Goal: Task Accomplishment & Management: Complete application form

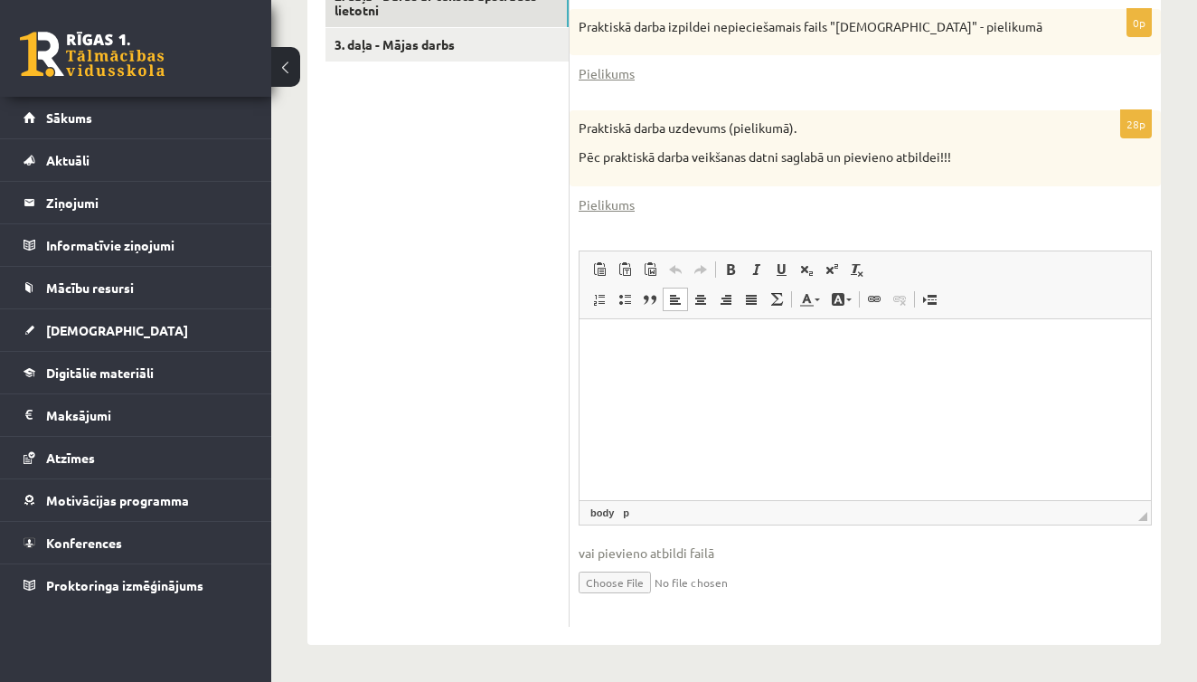
scroll to position [681, 0]
click at [609, 587] on input "file" at bounding box center [864, 580] width 573 height 37
type input "**********"
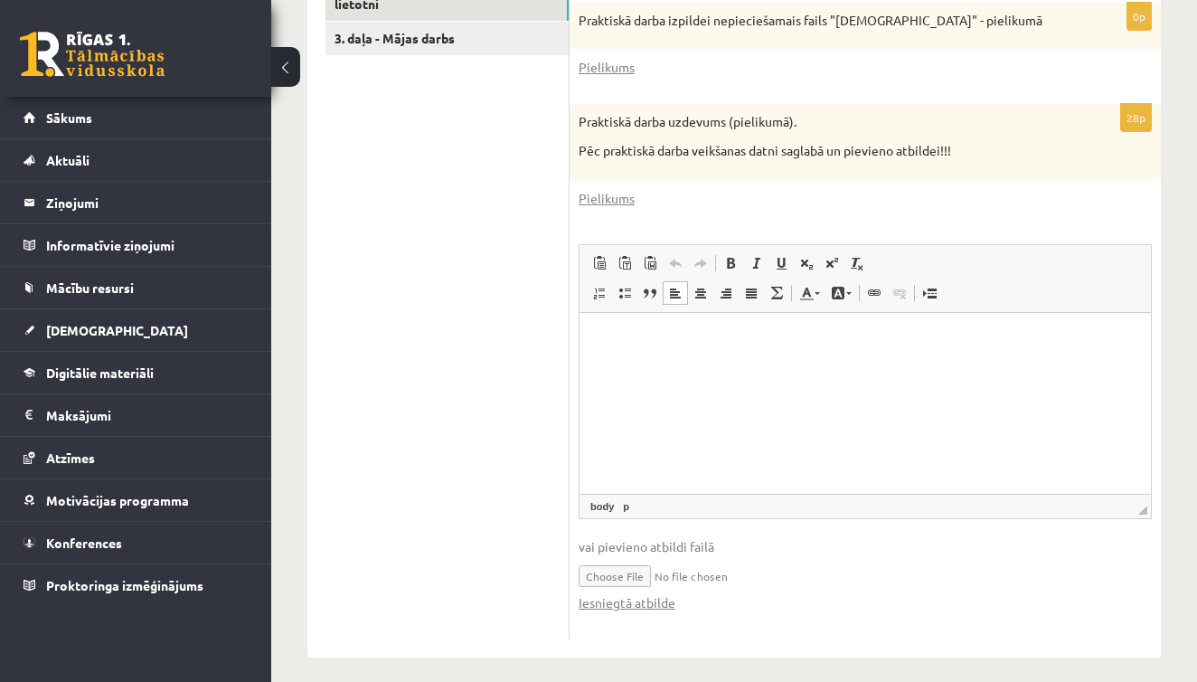
click at [709, 581] on input "file" at bounding box center [864, 574] width 573 height 37
click at [633, 607] on link "Iesniegtā atbilde" at bounding box center [626, 602] width 97 height 19
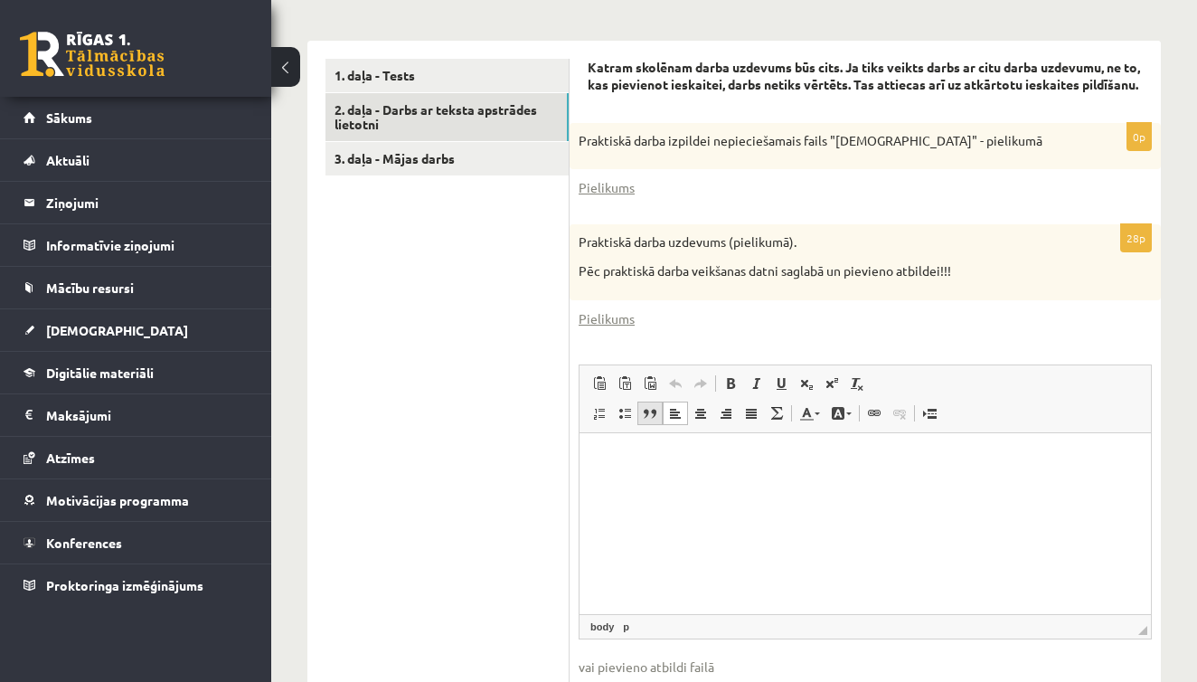
scroll to position [554, 0]
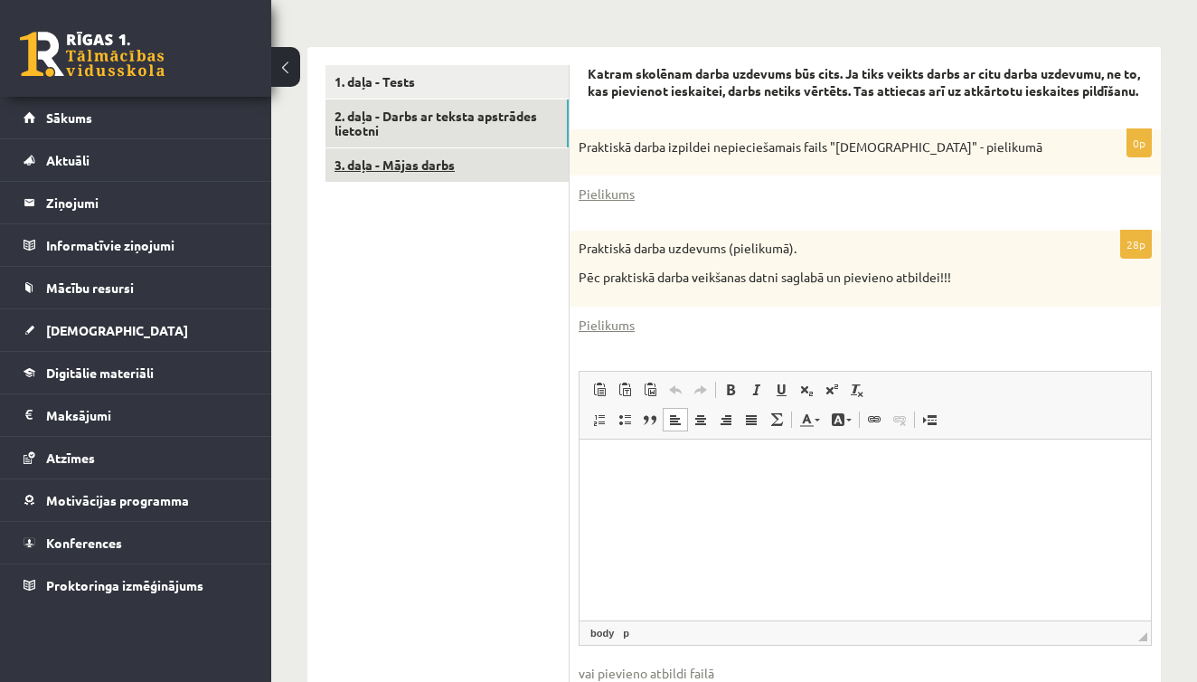
click at [435, 161] on link "3. daļa - Mājas darbs" at bounding box center [446, 164] width 243 height 33
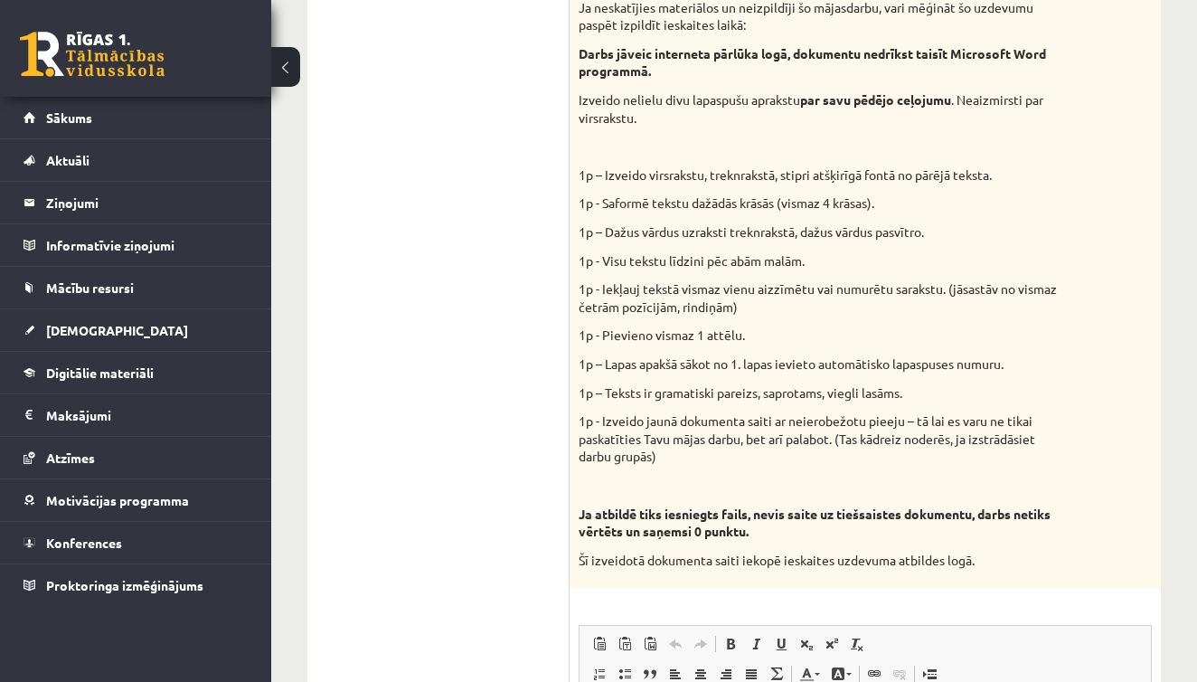
scroll to position [765, 0]
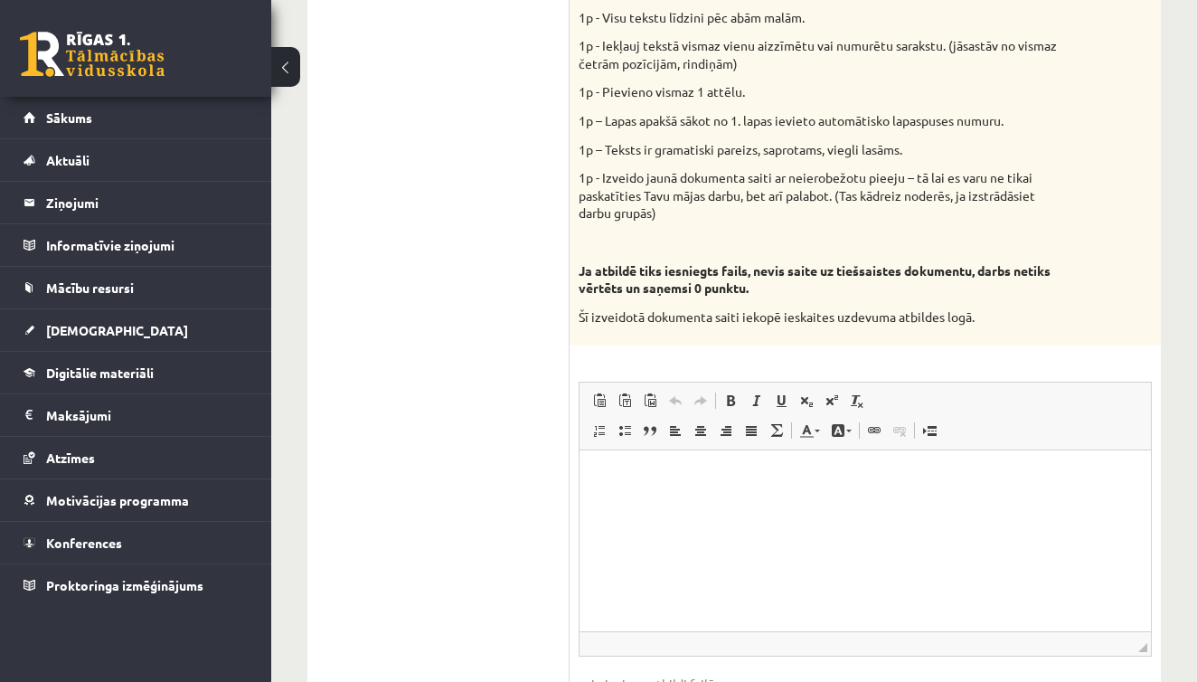
click at [640, 505] on html at bounding box center [864, 477] width 571 height 55
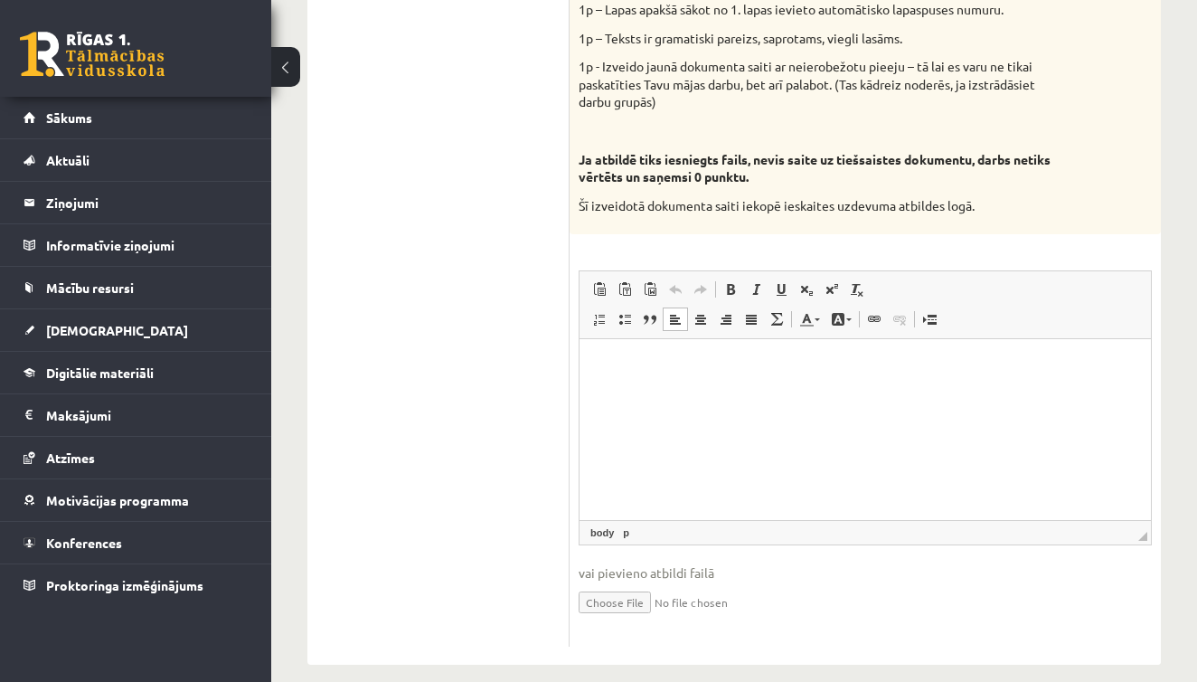
scroll to position [1120, 0]
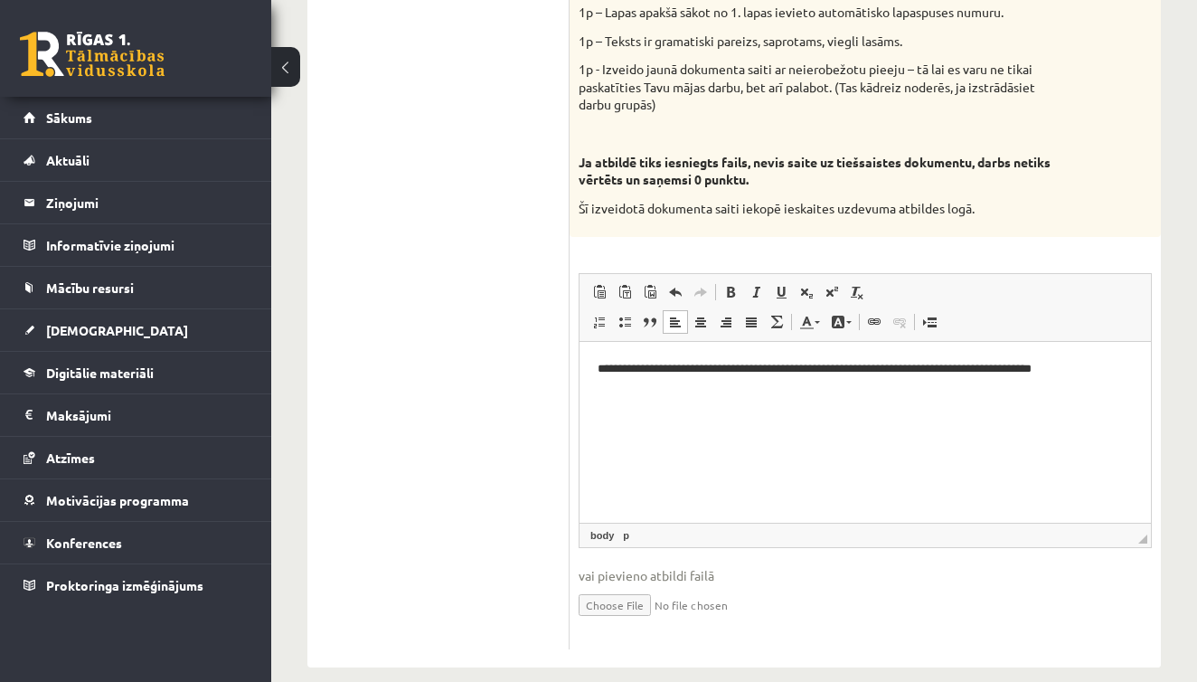
click at [672, 410] on html "**********" at bounding box center [864, 378] width 571 height 72
click at [668, 380] on p "**********" at bounding box center [864, 378] width 535 height 36
drag, startPoint x: 662, startPoint y: 396, endPoint x: 591, endPoint y: 351, distance: 83.7
click at [591, 350] on html "**********" at bounding box center [864, 378] width 571 height 72
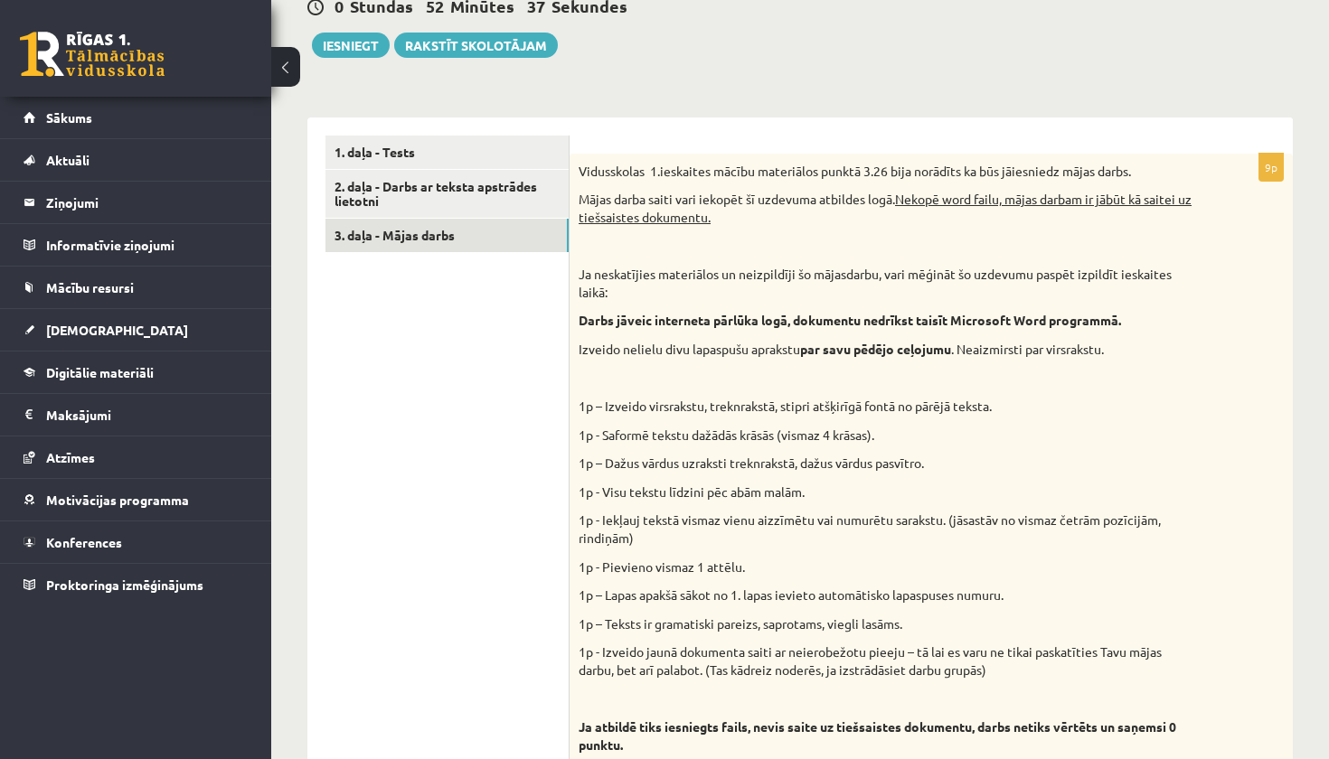
scroll to position [475, 0]
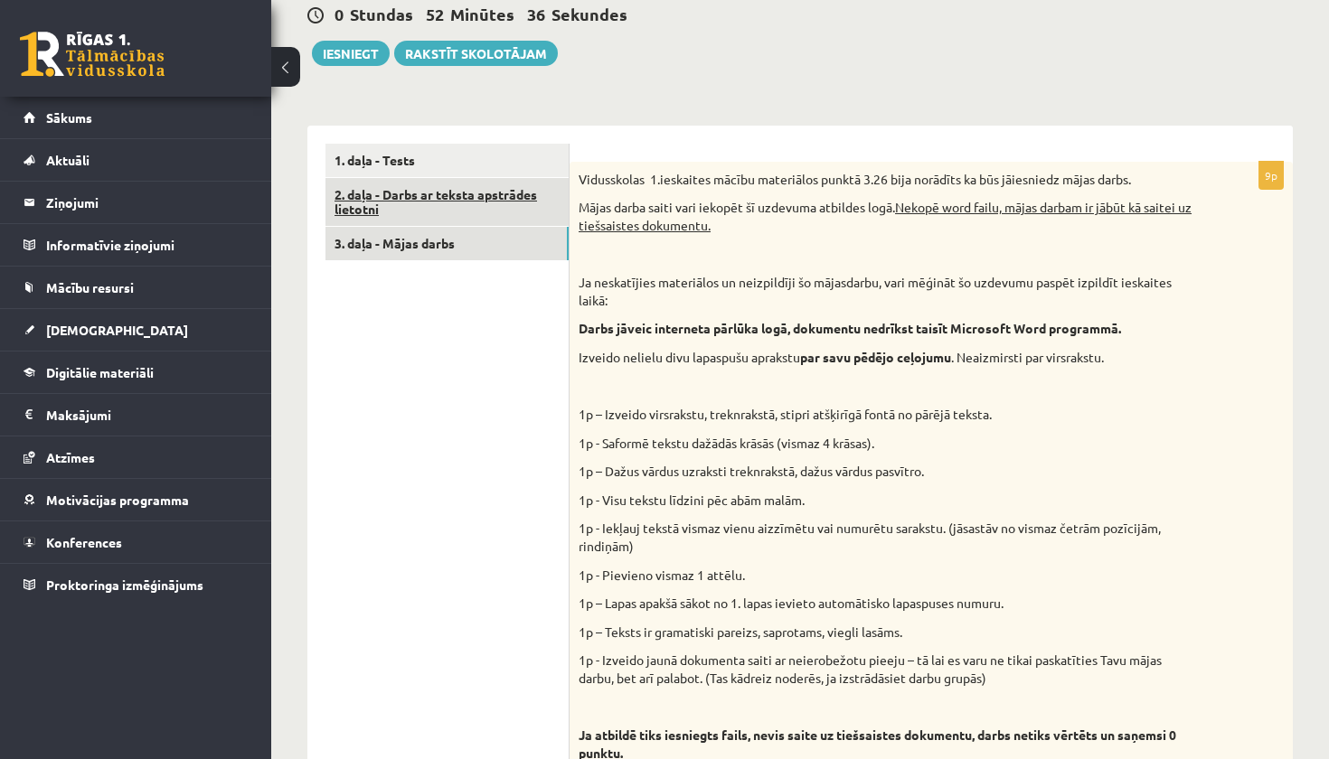
click at [413, 178] on link "2. daļa - Darbs ar teksta apstrādes lietotni" at bounding box center [446, 202] width 243 height 49
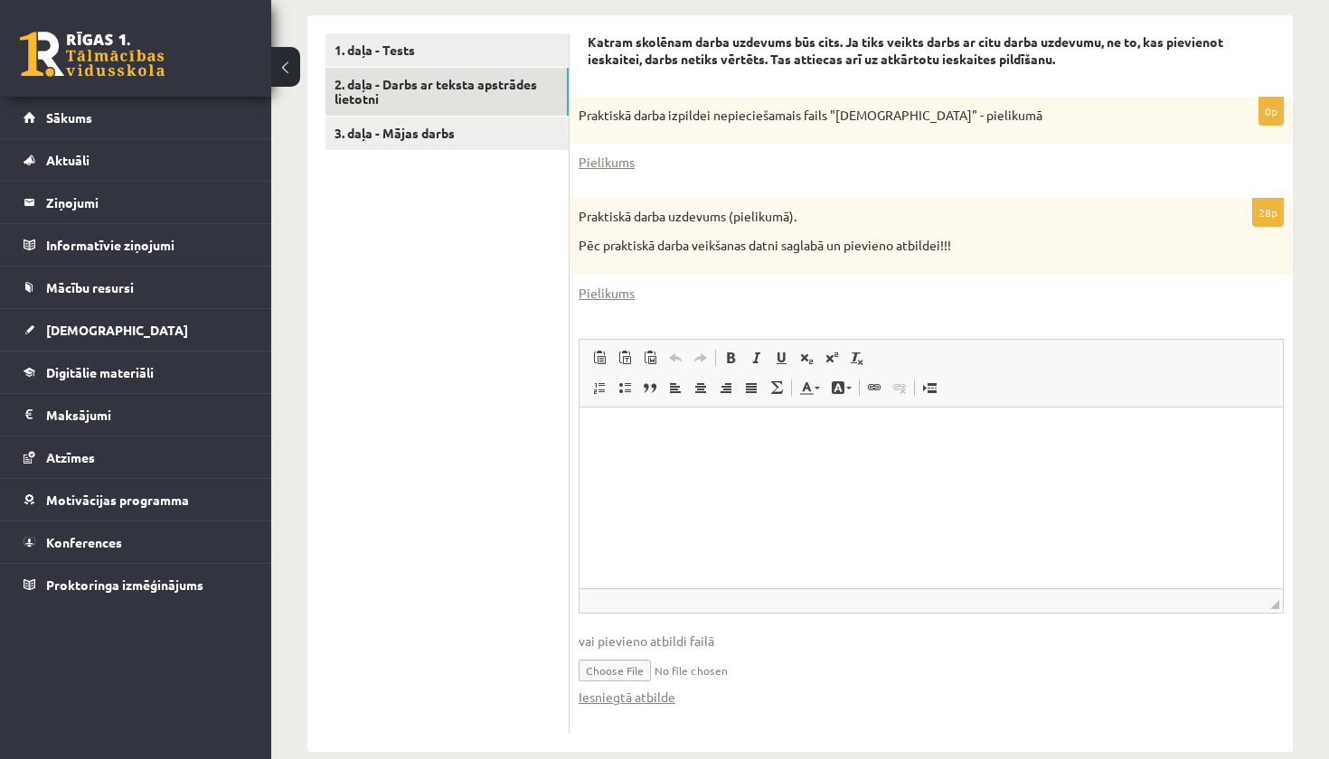
scroll to position [549, 0]
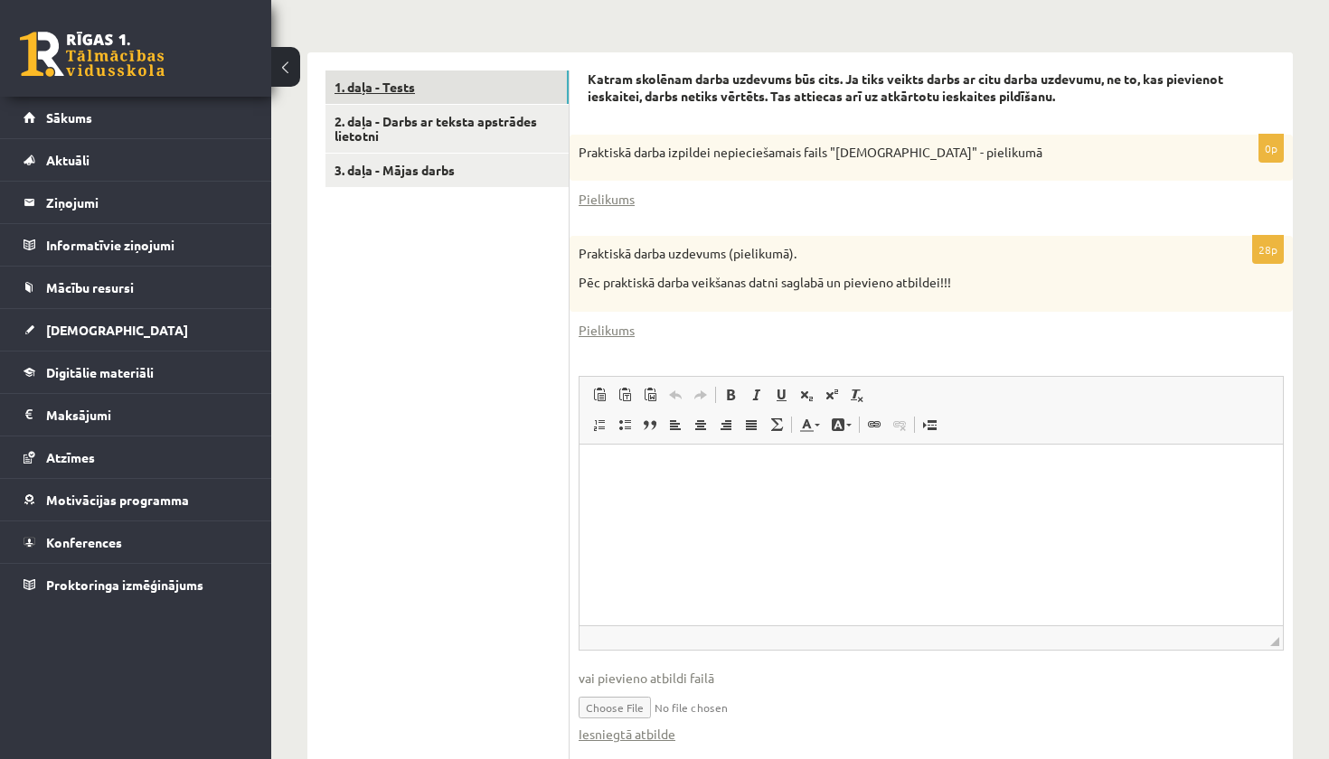
click at [403, 71] on link "1. daļa - Tests" at bounding box center [446, 87] width 243 height 33
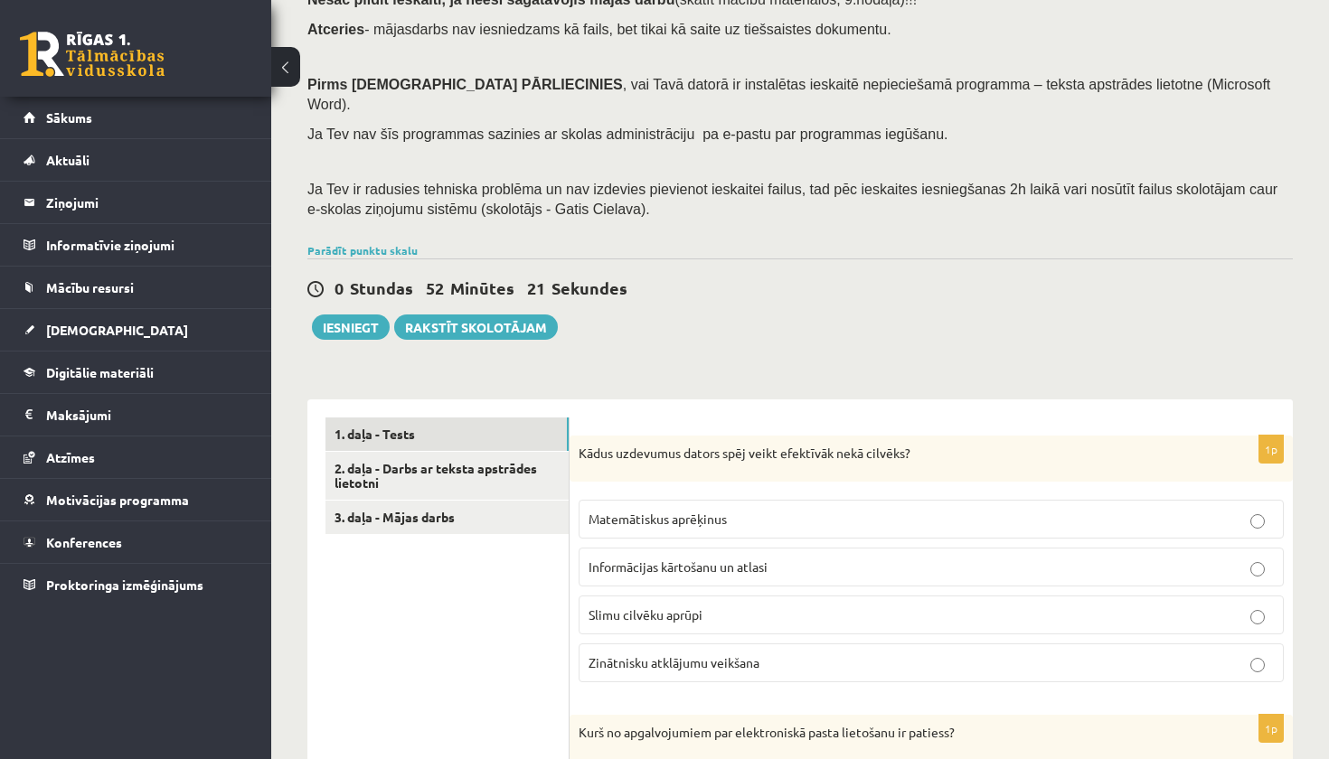
scroll to position [210, 0]
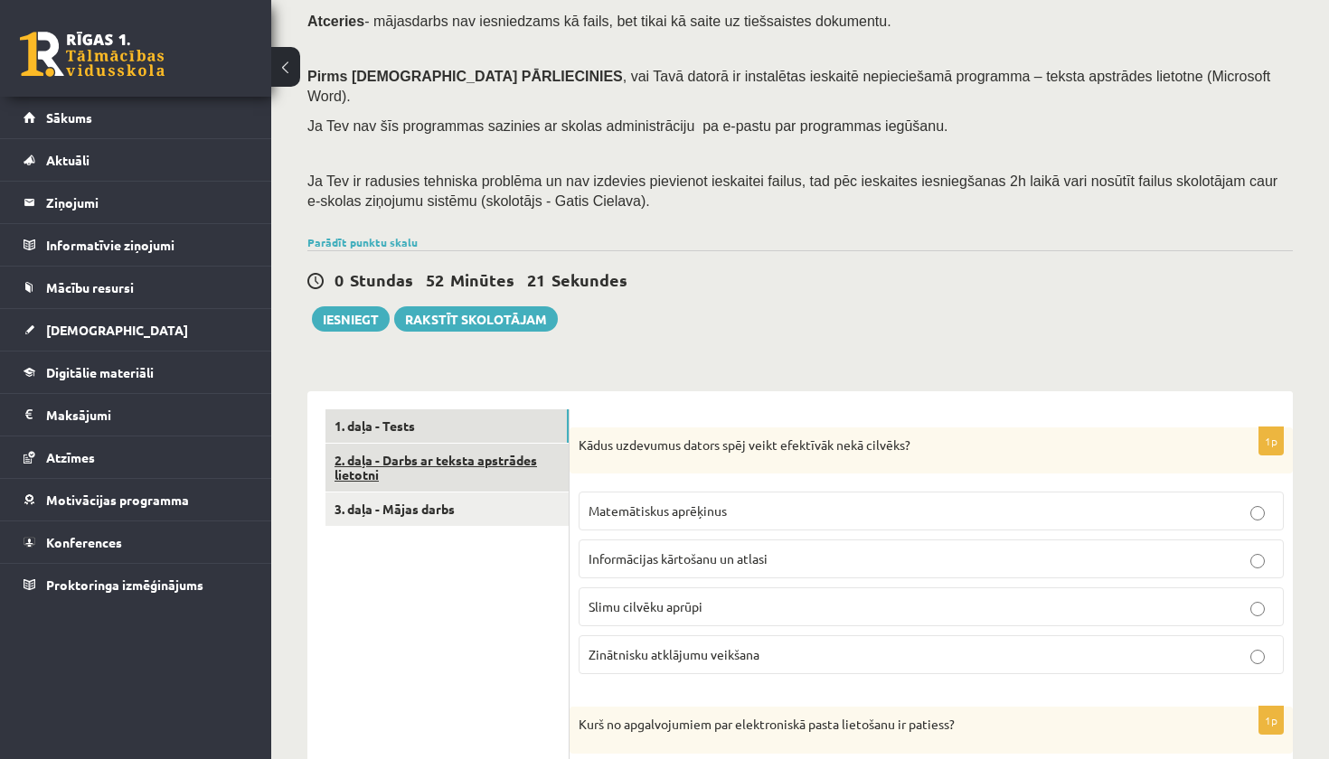
click at [400, 444] on link "2. daļa - Darbs ar teksta apstrādes lietotni" at bounding box center [446, 468] width 243 height 49
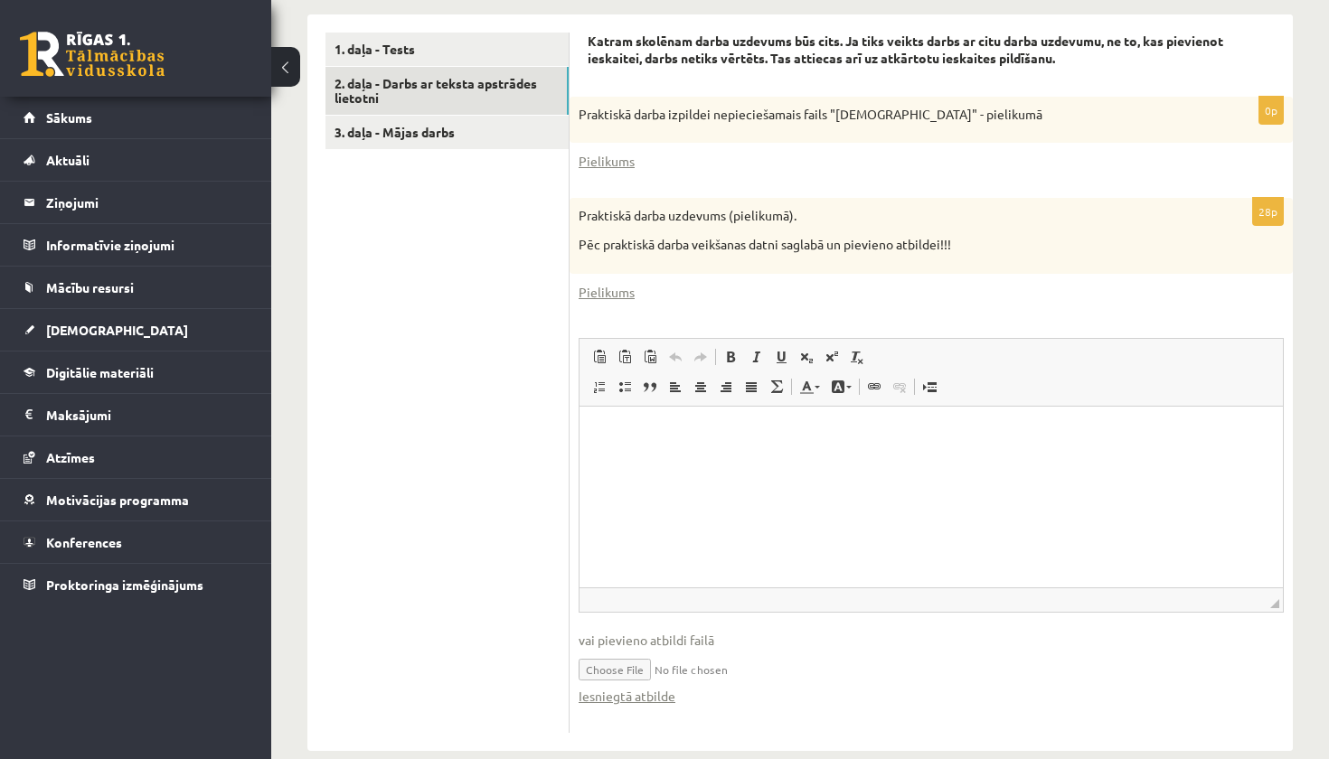
scroll to position [586, 0]
click at [623, 681] on link "Iesniegtā atbilde" at bounding box center [626, 697] width 97 height 19
click at [608, 651] on input "file" at bounding box center [930, 669] width 705 height 37
type input "**********"
click at [440, 117] on link "3. daļa - Mājas darbs" at bounding box center [446, 133] width 243 height 33
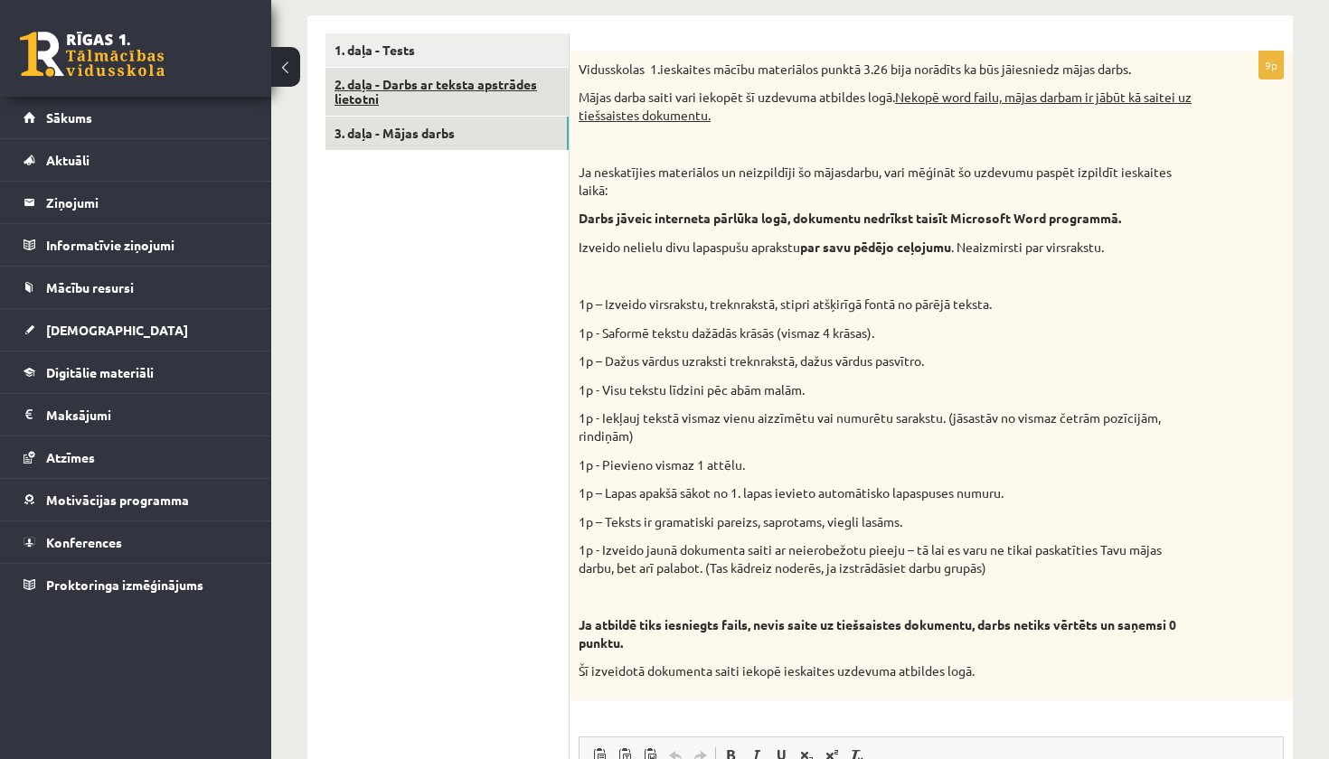
click at [475, 68] on link "2. daļa - Darbs ar teksta apstrādes lietotni" at bounding box center [446, 92] width 243 height 49
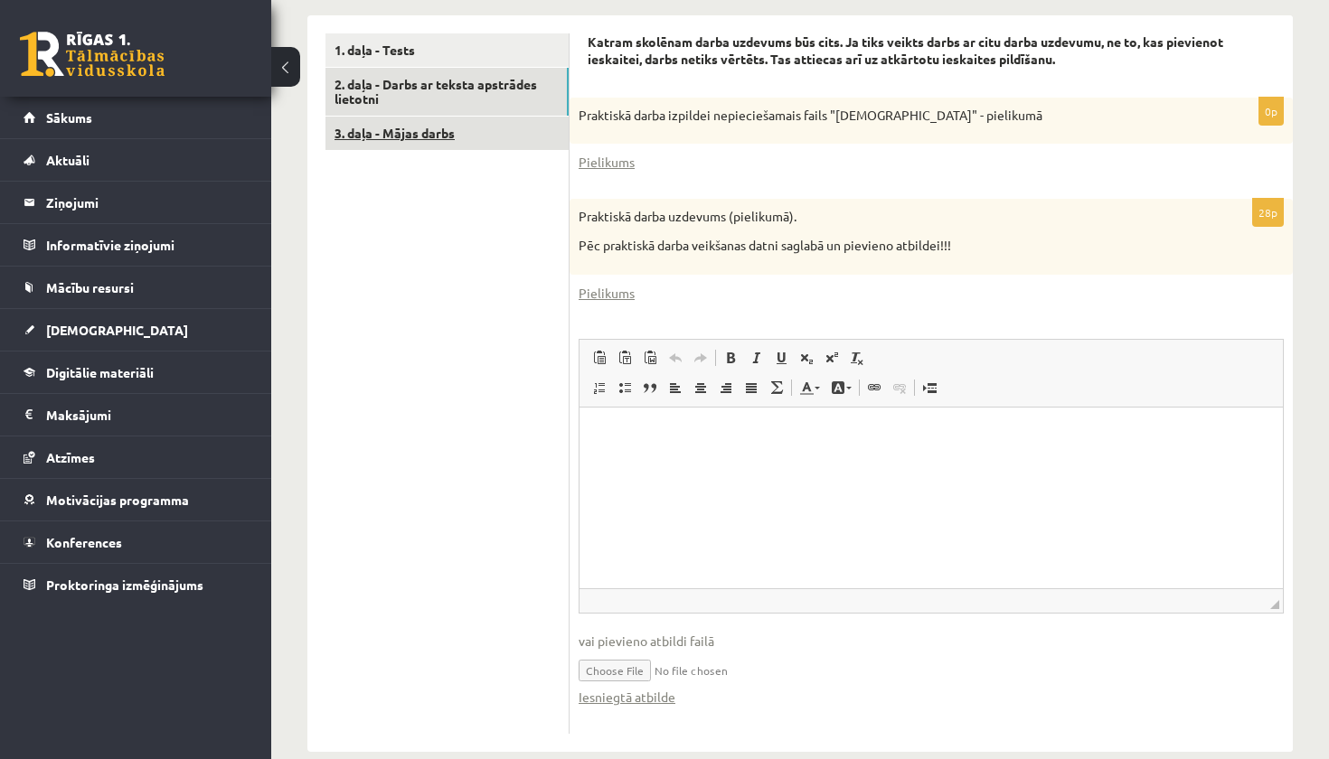
click at [413, 117] on link "3. daļa - Mājas darbs" at bounding box center [446, 133] width 243 height 33
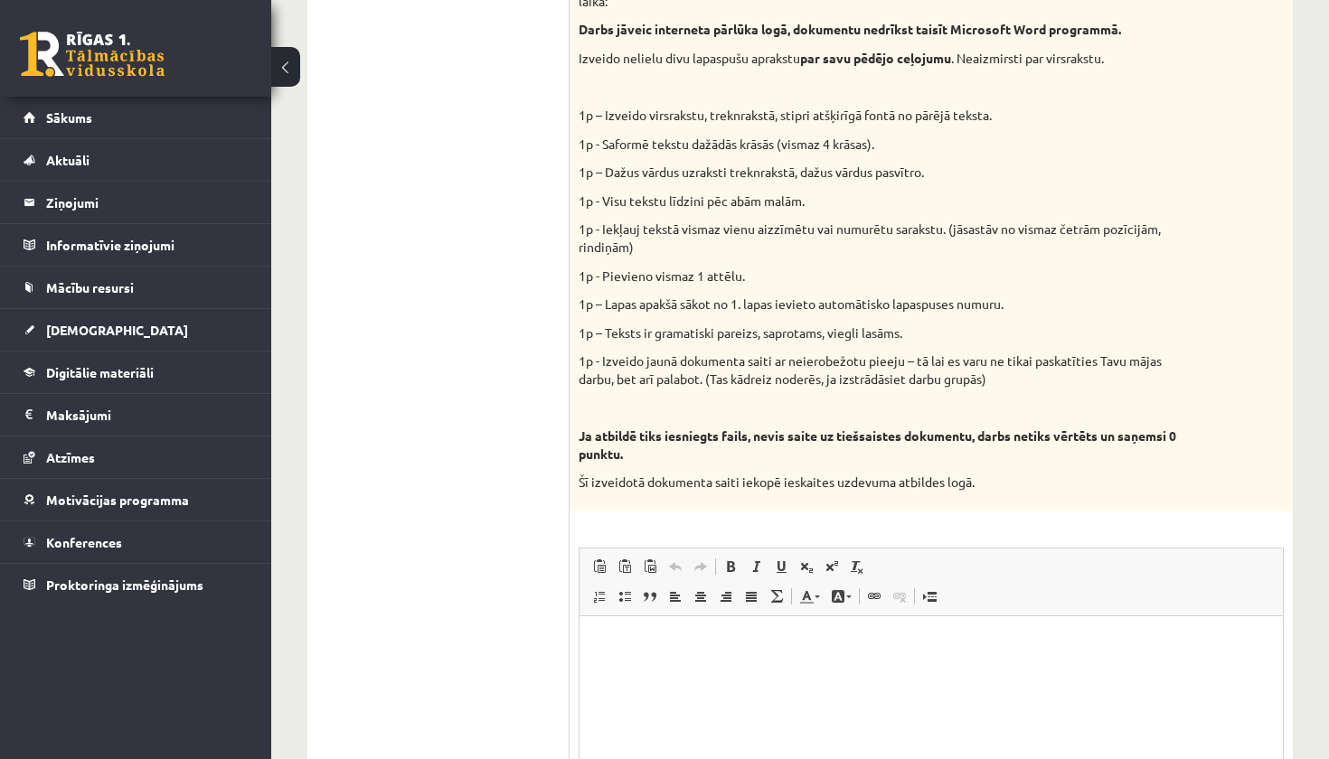
scroll to position [0, 0]
click at [680, 494] on div "9p Vidusskolas 1.ieskaites mācību materiālos punktā 3.26 bija norādīts ka būs j…" at bounding box center [930, 393] width 723 height 1061
click at [684, 671] on html at bounding box center [930, 643] width 703 height 55
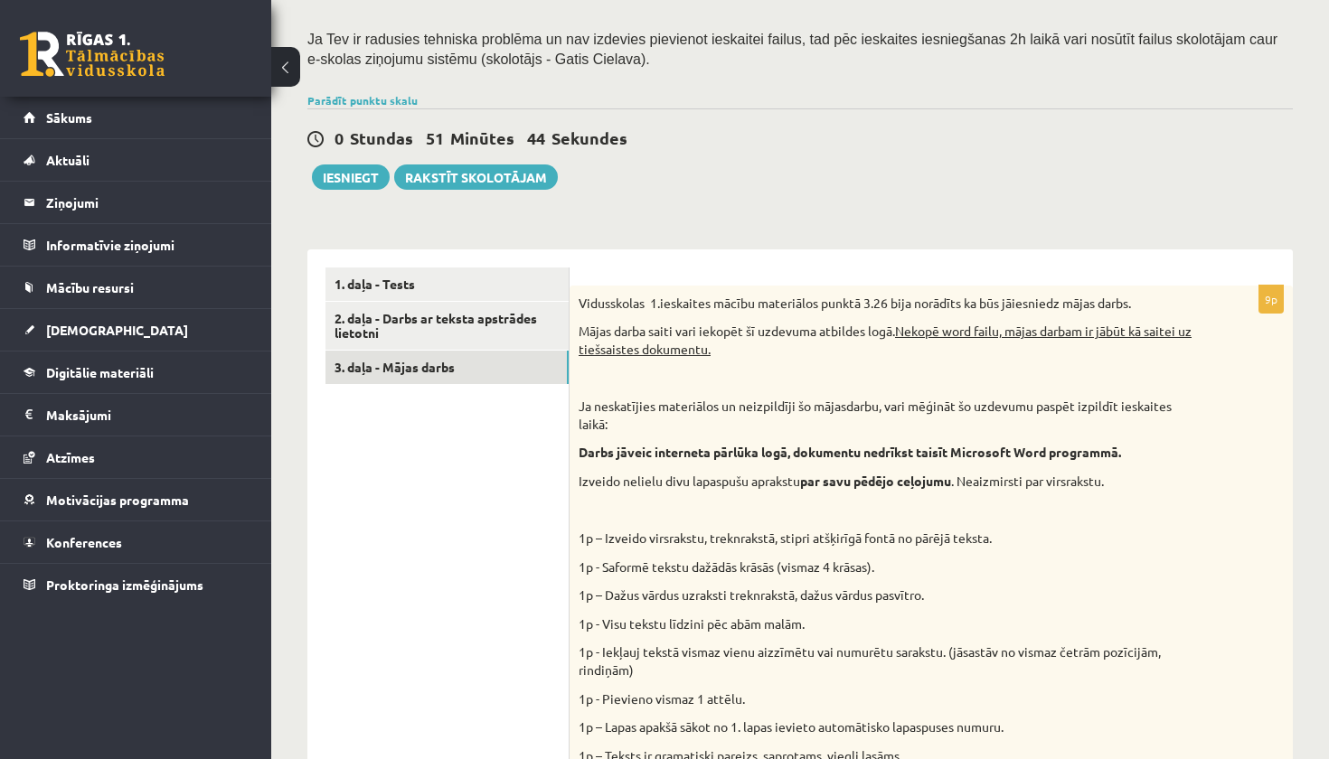
scroll to position [339, 0]
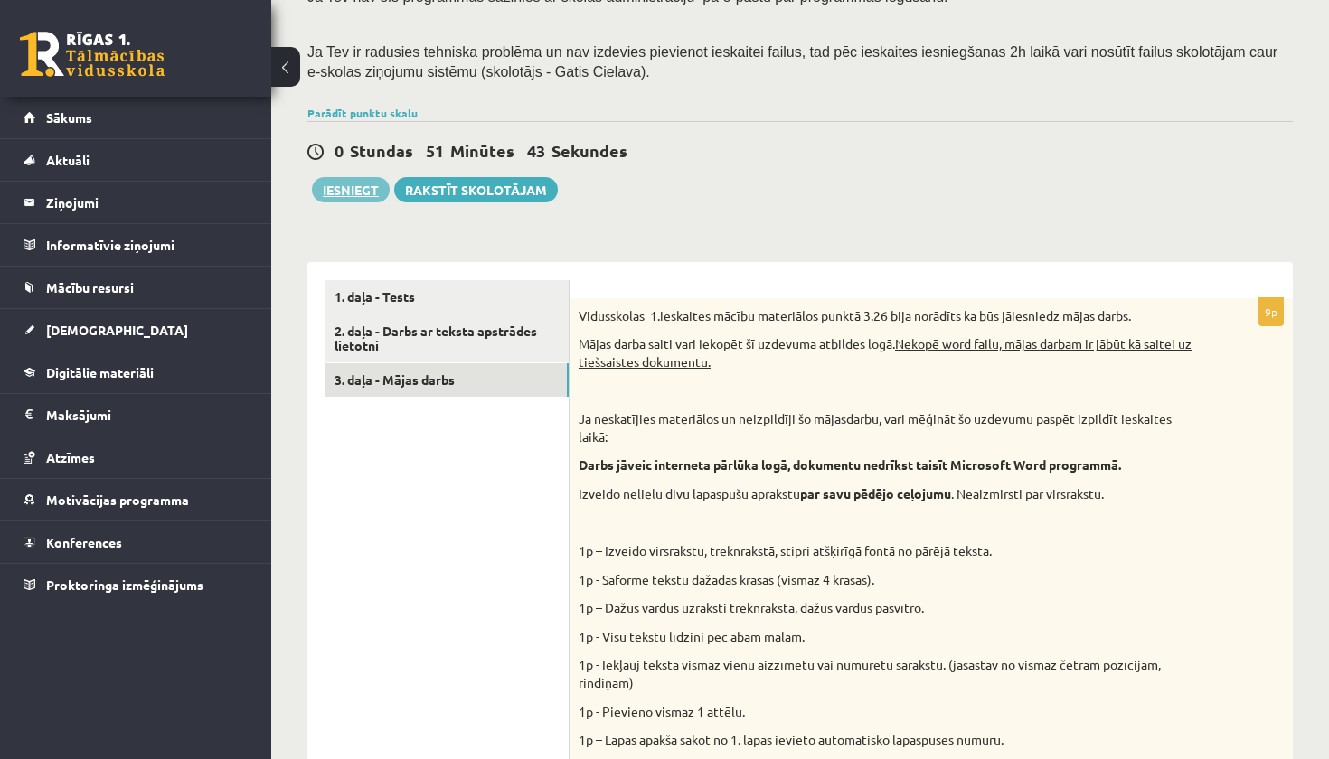
click at [371, 177] on button "Iesniegt" at bounding box center [351, 189] width 78 height 25
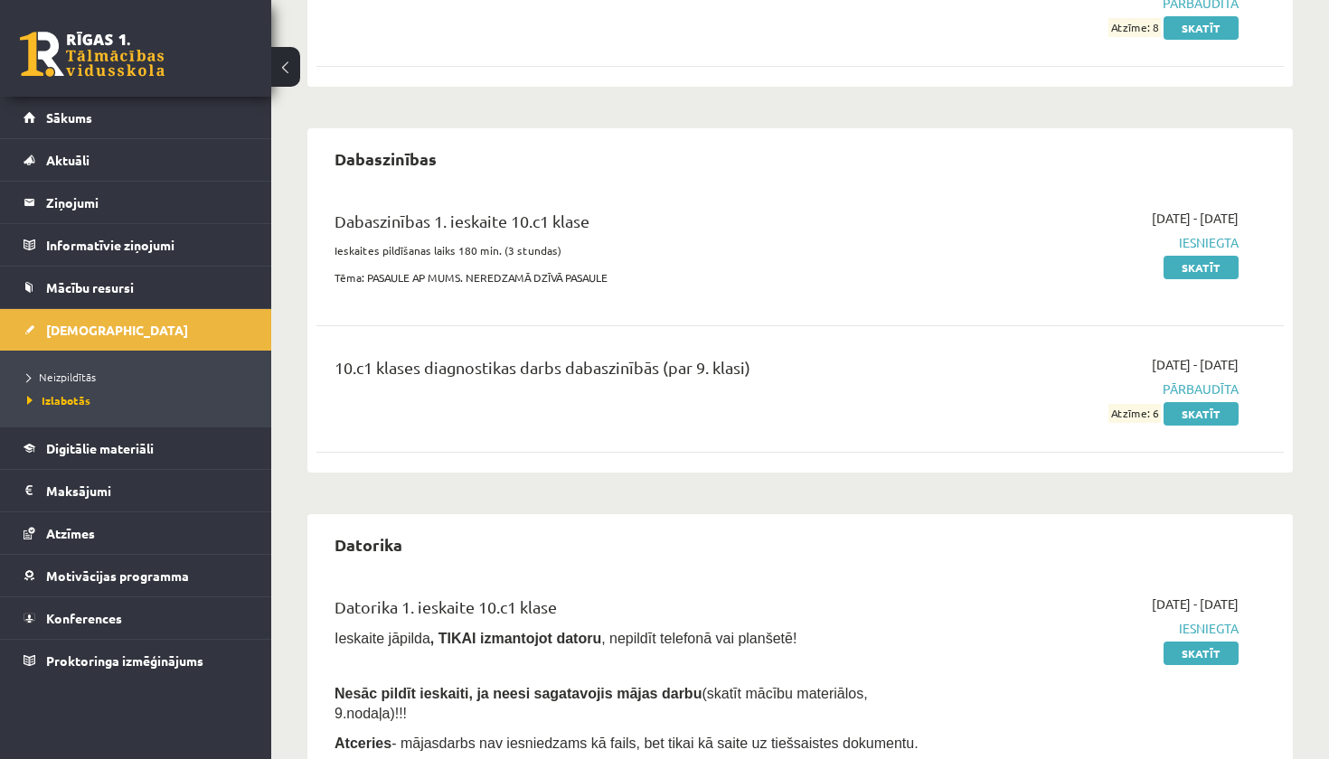
scroll to position [417, 0]
click at [1179, 647] on link "Skatīt" at bounding box center [1200, 653] width 75 height 24
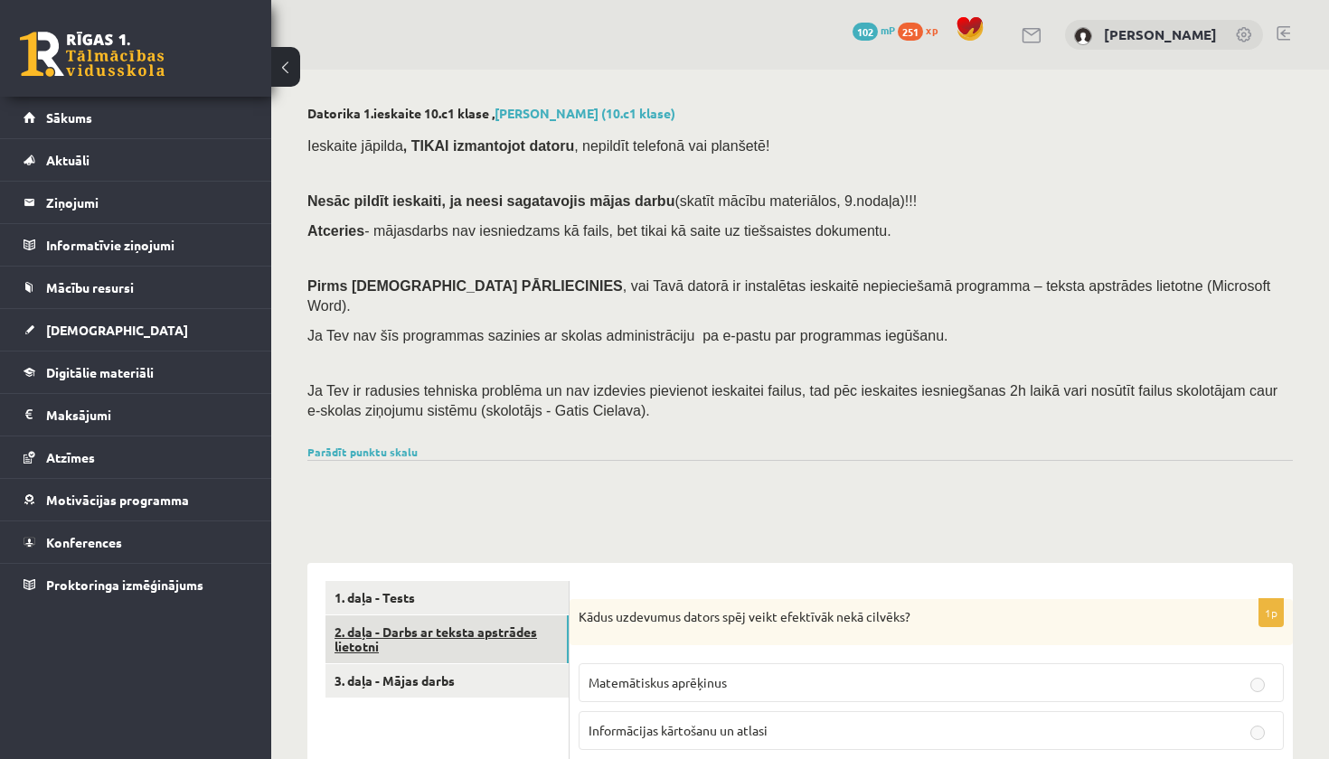
click at [384, 616] on link "2. daļa - Darbs ar teksta apstrādes lietotni" at bounding box center [446, 640] width 243 height 49
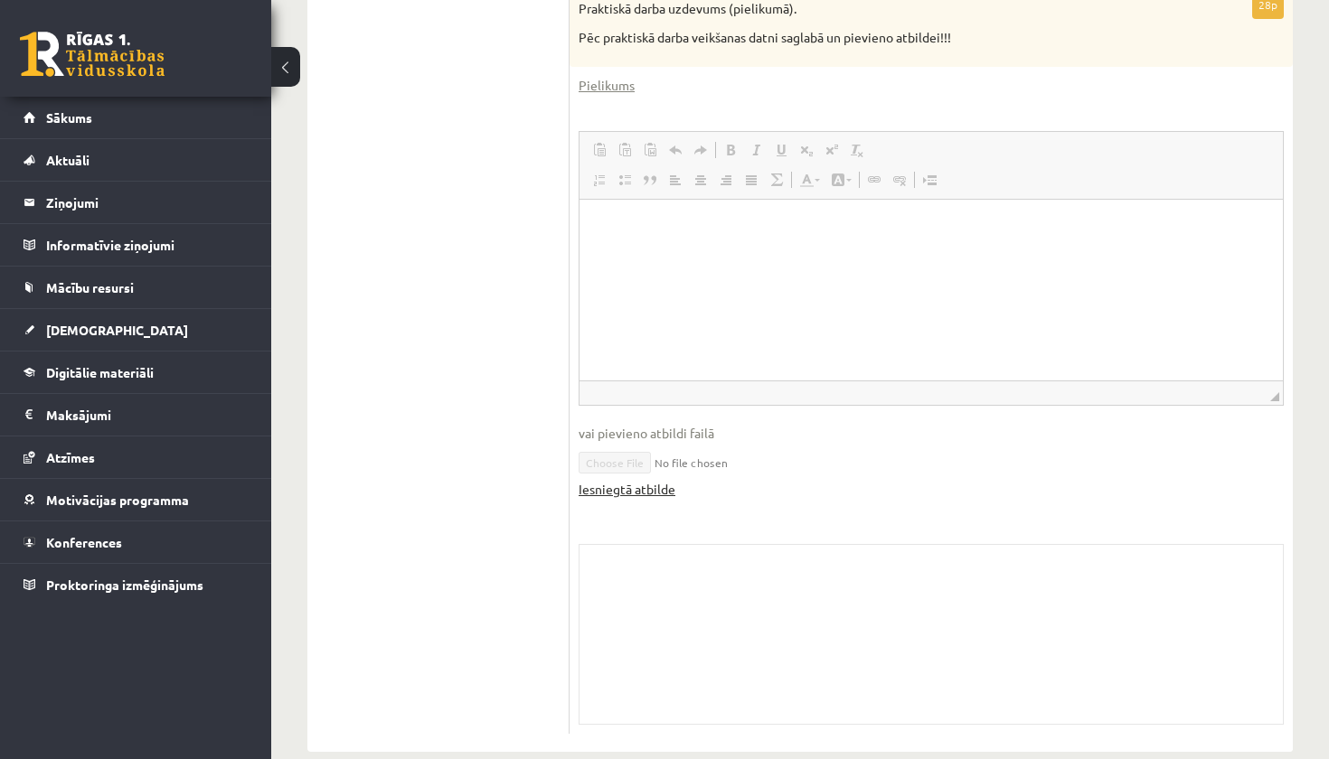
scroll to position [963, 0]
click at [655, 481] on link "Iesniegtā atbilde" at bounding box center [626, 490] width 97 height 19
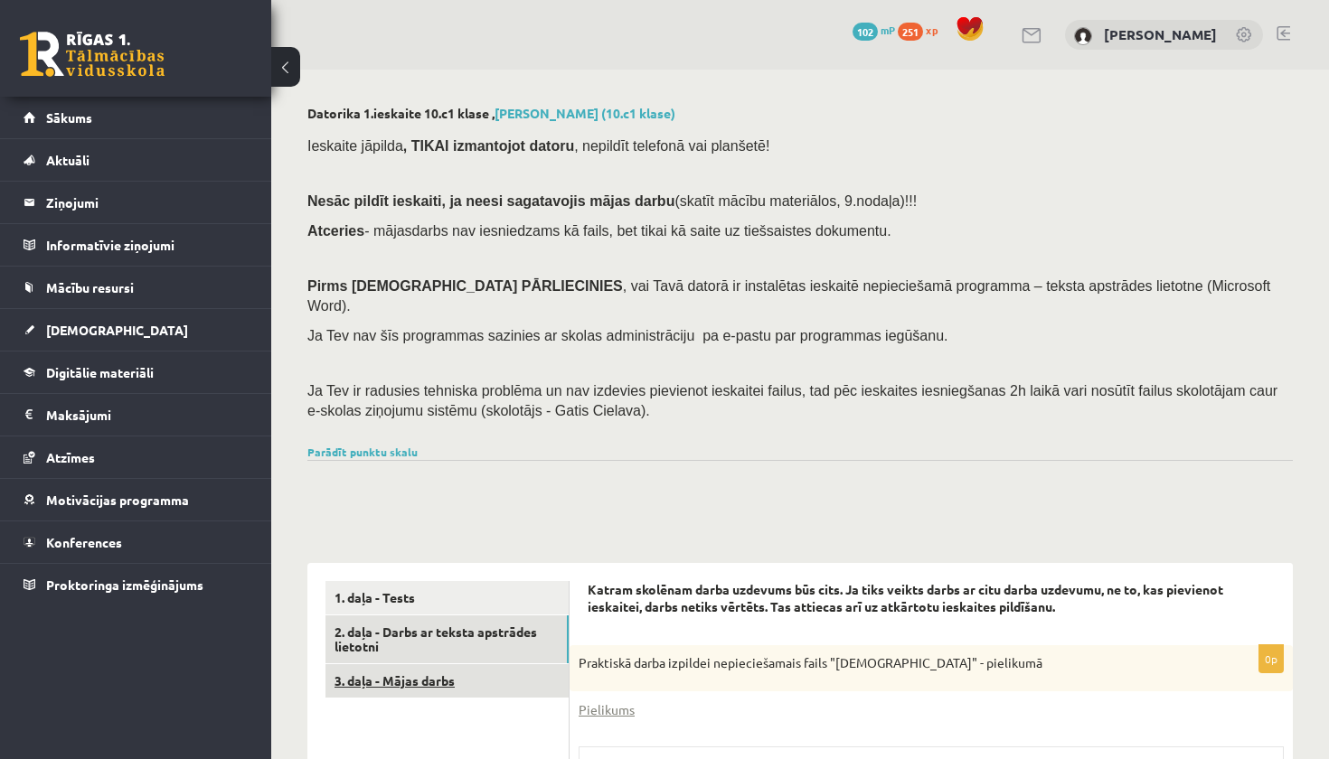
scroll to position [0, 0]
click at [423, 664] on link "3. daļa - Mājas darbs" at bounding box center [446, 680] width 243 height 33
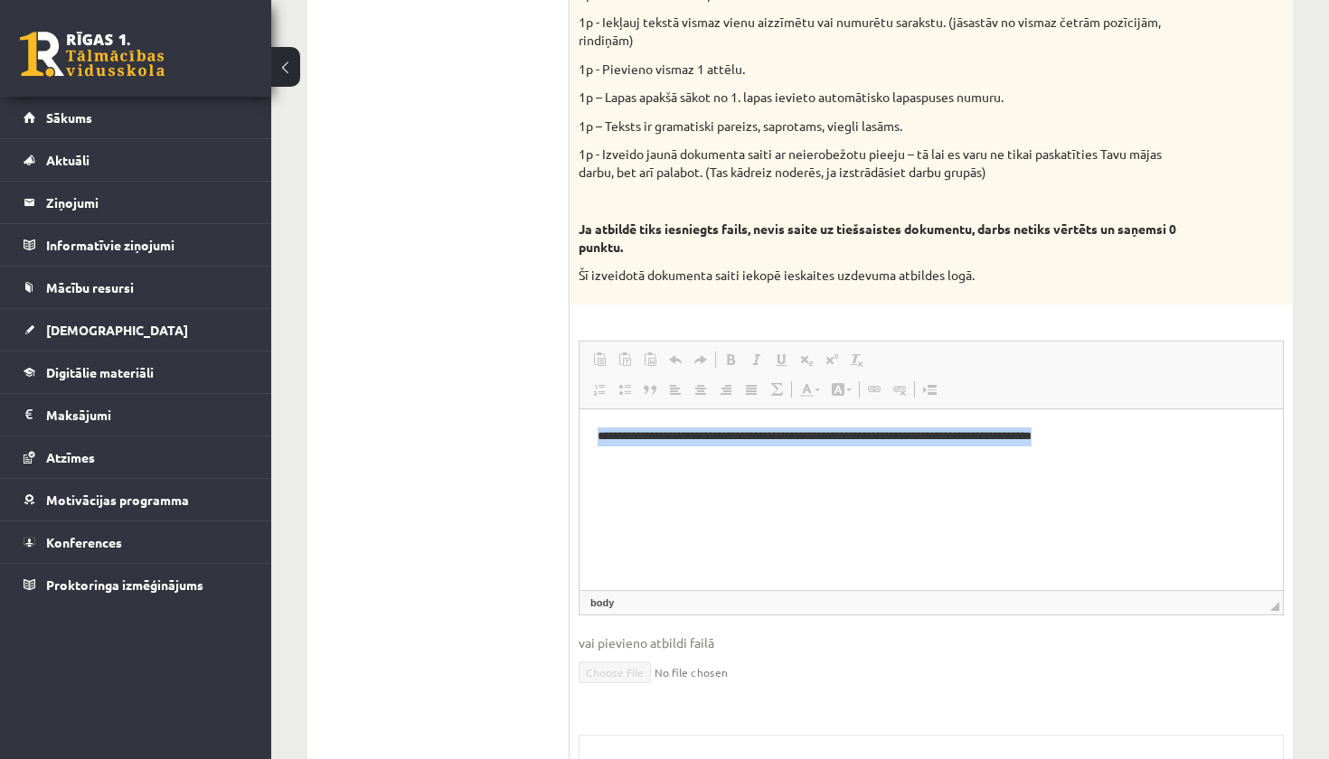
drag, startPoint x: 595, startPoint y: 438, endPoint x: 1147, endPoint y: 441, distance: 552.3
click at [1147, 441] on html "**********" at bounding box center [930, 451] width 703 height 85
copy p "**********"
